Goal: Task Accomplishment & Management: Manage account settings

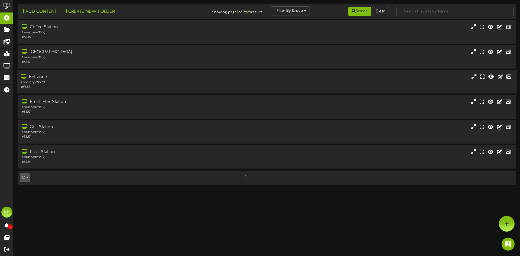
click at [44, 83] on div "Landscape ( 16:9 )" at bounding box center [121, 82] width 200 height 5
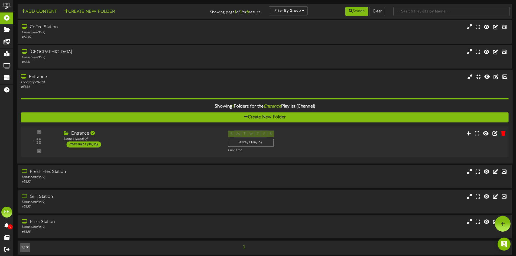
click at [98, 143] on div "2 messages playing" at bounding box center [83, 144] width 35 height 6
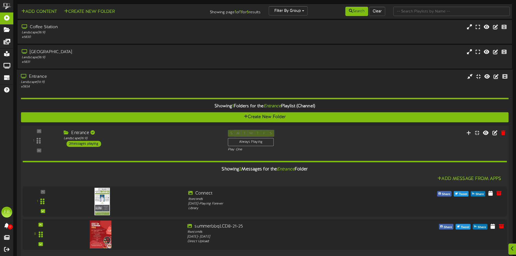
scroll to position [27, 0]
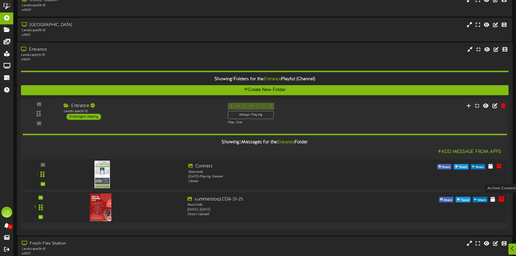
click at [502, 199] on icon at bounding box center [501, 199] width 6 height 6
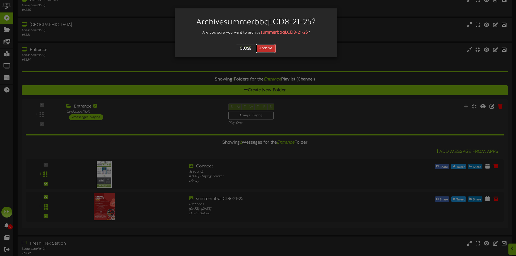
click at [265, 50] on button "Archive" at bounding box center [266, 48] width 20 height 9
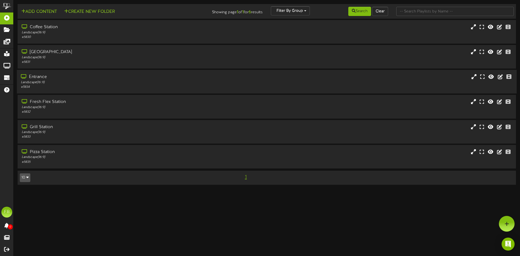
click at [92, 87] on div "# 5834" at bounding box center [121, 87] width 200 height 5
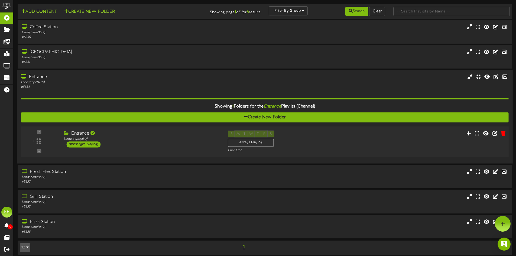
click at [91, 146] on div "1 messages playing" at bounding box center [83, 144] width 34 height 6
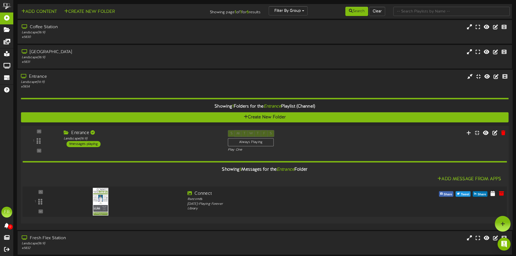
click at [151, 201] on div at bounding box center [122, 201] width 122 height 20
